Goal: Information Seeking & Learning: Learn about a topic

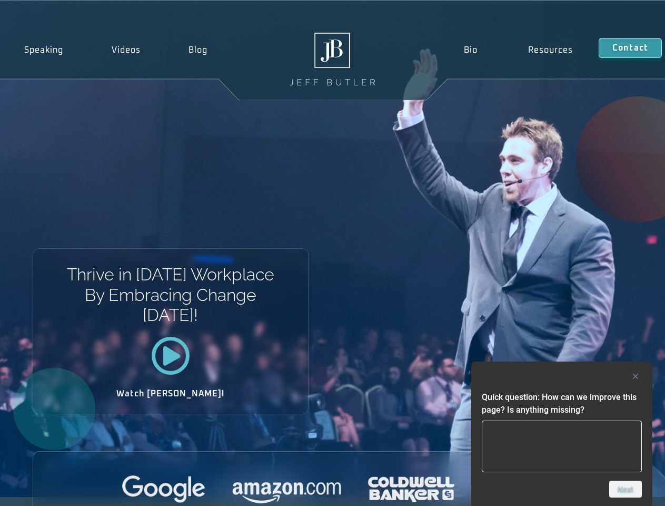
click at [332, 253] on div "Thrive in [DATE] Workplace By Embracing Change [DATE]! Watch [PERSON_NAME]!" at bounding box center [332, 249] width 665 height 496
click at [562, 376] on div at bounding box center [562, 376] width 160 height 13
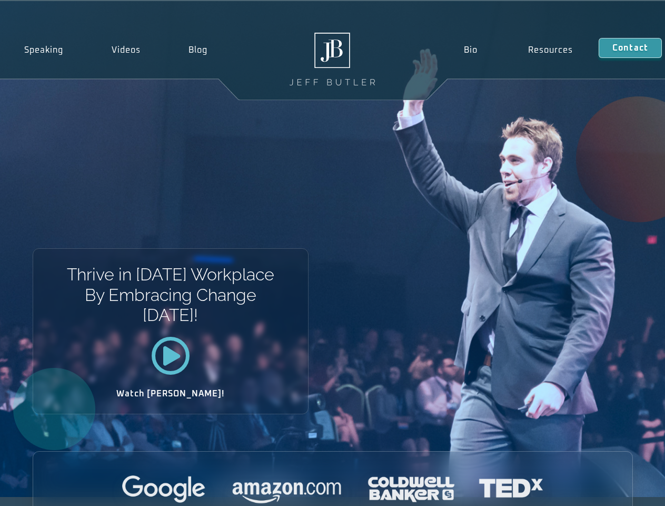
click at [626, 489] on div at bounding box center [333, 489] width 600 height 29
